Goal: Information Seeking & Learning: Learn about a topic

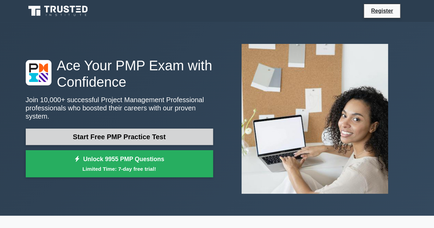
click at [136, 137] on link "Start Free PMP Practice Test" at bounding box center [120, 137] width 188 height 16
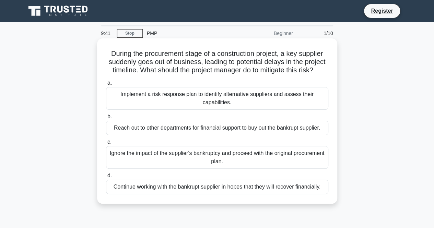
click at [210, 106] on div "Implement a risk response plan to identify alternative suppliers and assess the…" at bounding box center [217, 98] width 223 height 23
click at [106, 86] on input "a. Implement a risk response plan to identify alternative suppliers and assess …" at bounding box center [106, 83] width 0 height 4
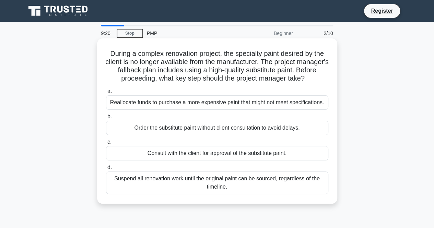
click at [192, 151] on div "Consult with the client for approval of the substitute paint." at bounding box center [217, 153] width 223 height 14
click at [106, 145] on input "c. Consult with the client for approval of the substitute paint." at bounding box center [106, 142] width 0 height 4
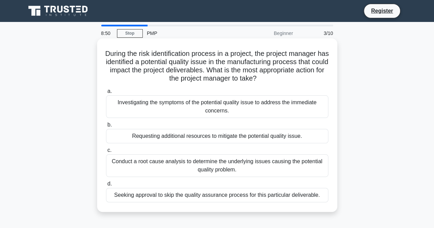
click at [245, 170] on div "Conduct a root cause analysis to determine the underlying issues causing the po…" at bounding box center [217, 166] width 223 height 23
click at [106, 153] on input "c. Conduct a root cause analysis to determine the underlying issues causing the…" at bounding box center [106, 150] width 0 height 4
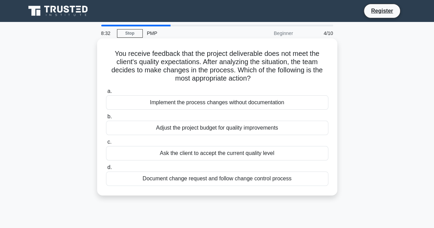
click at [195, 180] on div "Document change request and follow change control process" at bounding box center [217, 179] width 223 height 14
click at [106, 170] on input "d. Document change request and follow change control process" at bounding box center [106, 168] width 0 height 4
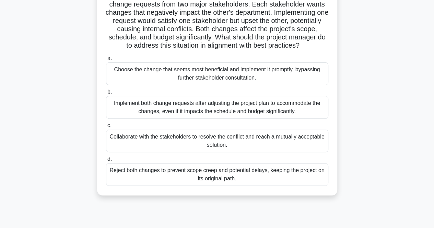
scroll to position [69, 0]
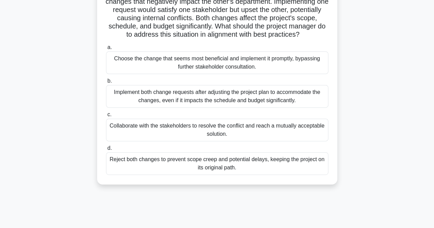
click at [268, 141] on div "Collaborate with the stakeholders to resolve the conflict and reach a mutually …" at bounding box center [217, 130] width 223 height 23
click at [106, 117] on input "c. Collaborate with the stakeholders to resolve the conflict and reach a mutual…" at bounding box center [106, 115] width 0 height 4
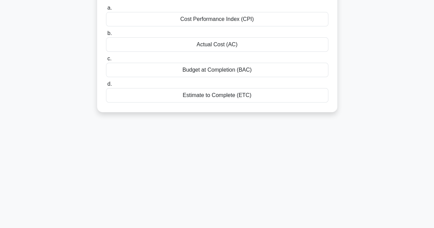
scroll to position [0, 0]
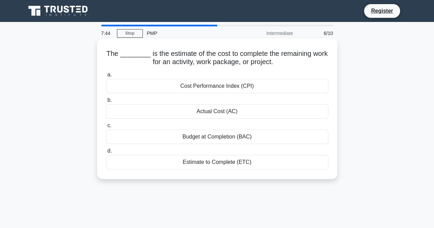
click at [235, 161] on div "Estimate to Complete (ETC)" at bounding box center [217, 162] width 223 height 14
click at [106, 154] on input "d. Estimate to Complete (ETC)" at bounding box center [106, 151] width 0 height 4
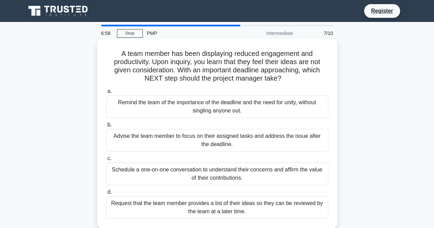
click at [207, 173] on div "Schedule a one-on-one conversation to understand their concerns and affirm the …" at bounding box center [217, 174] width 223 height 23
click at [106, 161] on input "c. Schedule a one-on-one conversation to understand their concerns and affirm t…" at bounding box center [106, 159] width 0 height 4
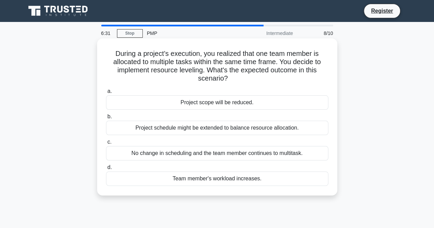
click at [231, 130] on div "Project schedule might be extended to balance resource allocation." at bounding box center [217, 128] width 223 height 14
click at [106, 119] on input "b. Project schedule might be extended to balance resource allocation." at bounding box center [106, 117] width 0 height 4
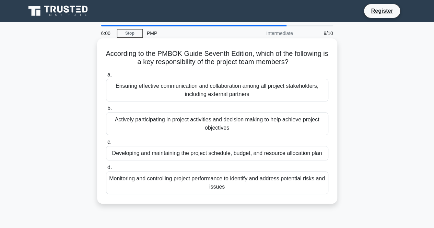
click at [245, 92] on div "Ensuring effective communication and collaboration among all project stakeholde…" at bounding box center [217, 90] width 223 height 23
click at [106, 77] on input "a. Ensuring effective communication and collaboration among all project stakeho…" at bounding box center [106, 75] width 0 height 4
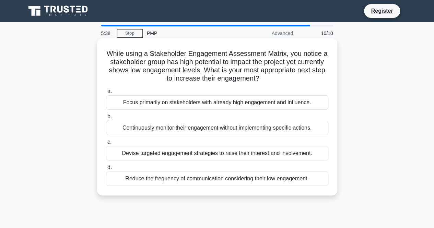
click at [194, 155] on div "Devise targeted engagement strategies to raise their interest and involvement." at bounding box center [217, 153] width 223 height 14
click at [106, 145] on input "c. Devise targeted engagement strategies to raise their interest and involvemen…" at bounding box center [106, 142] width 0 height 4
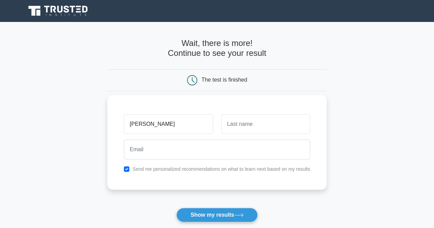
type input "[PERSON_NAME]"
type input "Vishwanath"
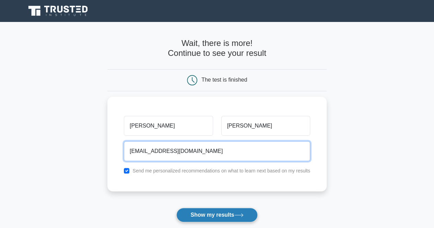
type input "akhvishw@gmail.com"
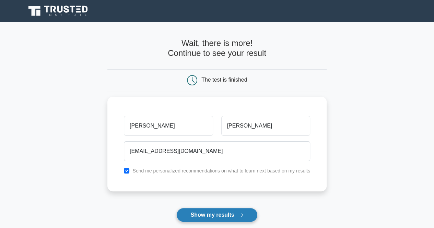
click at [218, 216] on button "Show my results" at bounding box center [217, 215] width 81 height 14
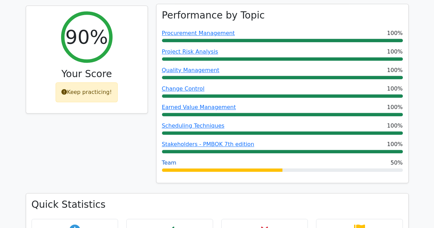
scroll to position [343, 0]
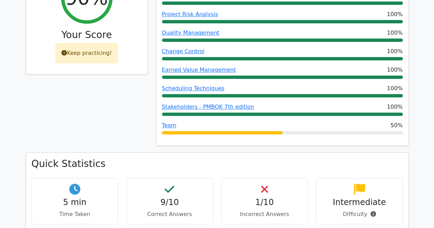
click at [262, 198] on h4 "1/10" at bounding box center [264, 203] width 75 height 10
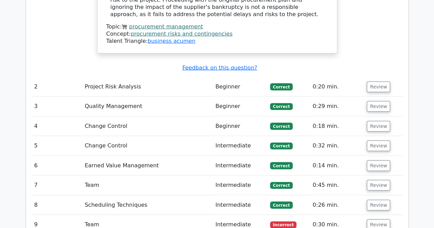
scroll to position [1030, 0]
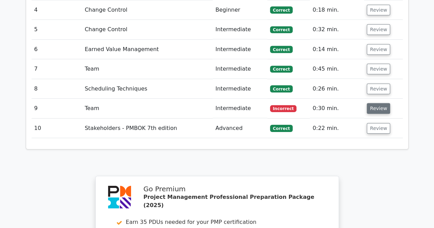
click at [378, 103] on button "Review" at bounding box center [378, 108] width 23 height 11
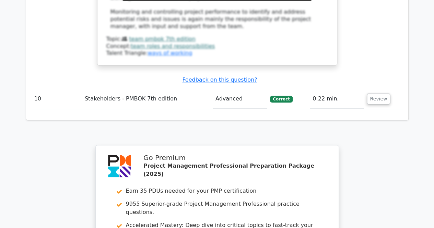
scroll to position [1408, 0]
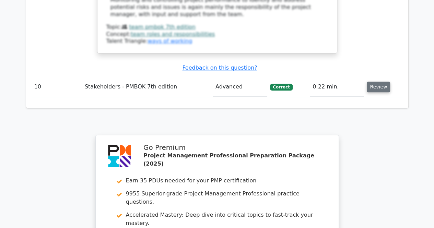
click at [378, 82] on button "Review" at bounding box center [378, 87] width 23 height 11
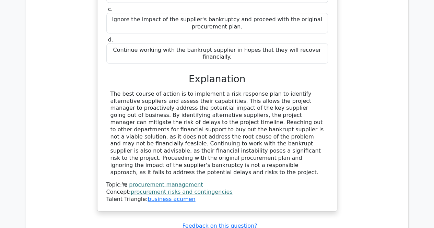
scroll to position [893, 0]
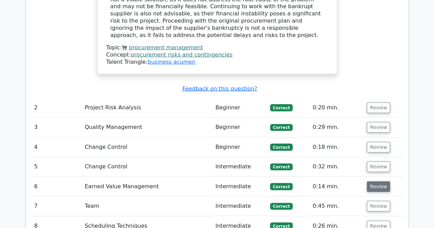
click at [380, 182] on button "Review" at bounding box center [378, 187] width 23 height 11
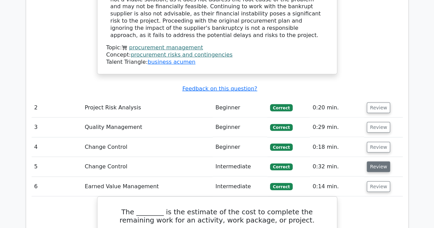
click at [375, 162] on button "Review" at bounding box center [378, 167] width 23 height 11
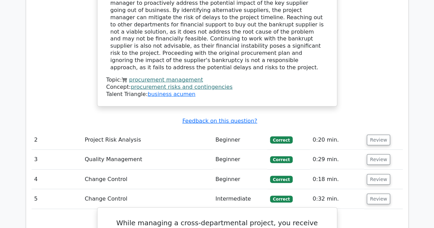
scroll to position [859, 0]
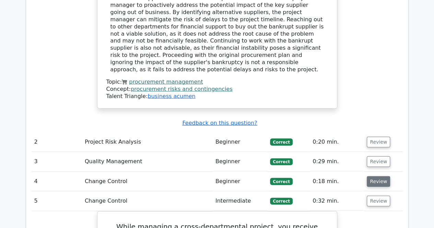
click at [376, 177] on button "Review" at bounding box center [378, 182] width 23 height 11
